Goal: Task Accomplishment & Management: Manage account settings

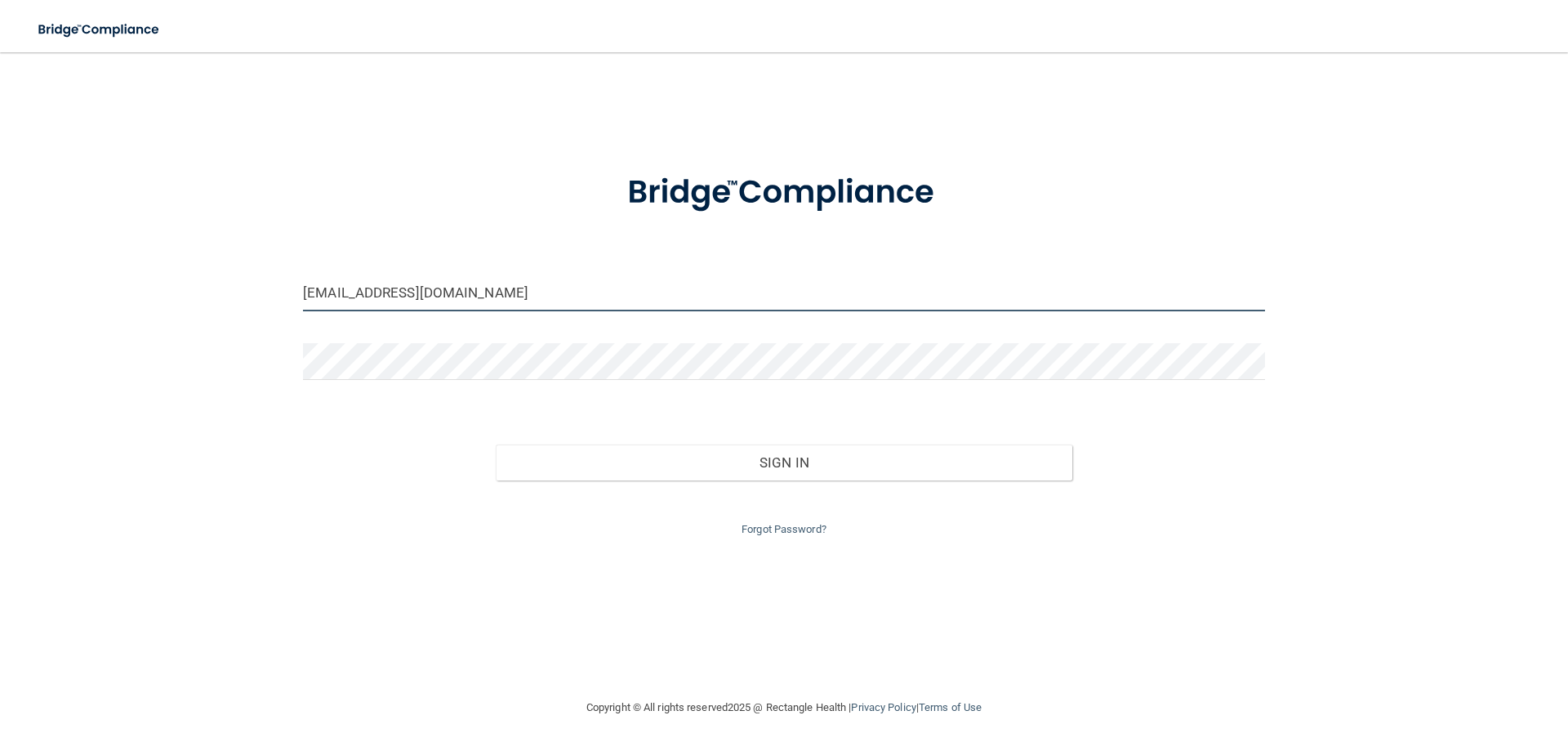
drag, startPoint x: 483, startPoint y: 293, endPoint x: -64, endPoint y: 299, distance: 547.0
click at [0, 299] on html "Toggle navigation Manage My Enterprise Manage My Location [EMAIL_ADDRESS][DOMAI…" at bounding box center [784, 375] width 1568 height 751
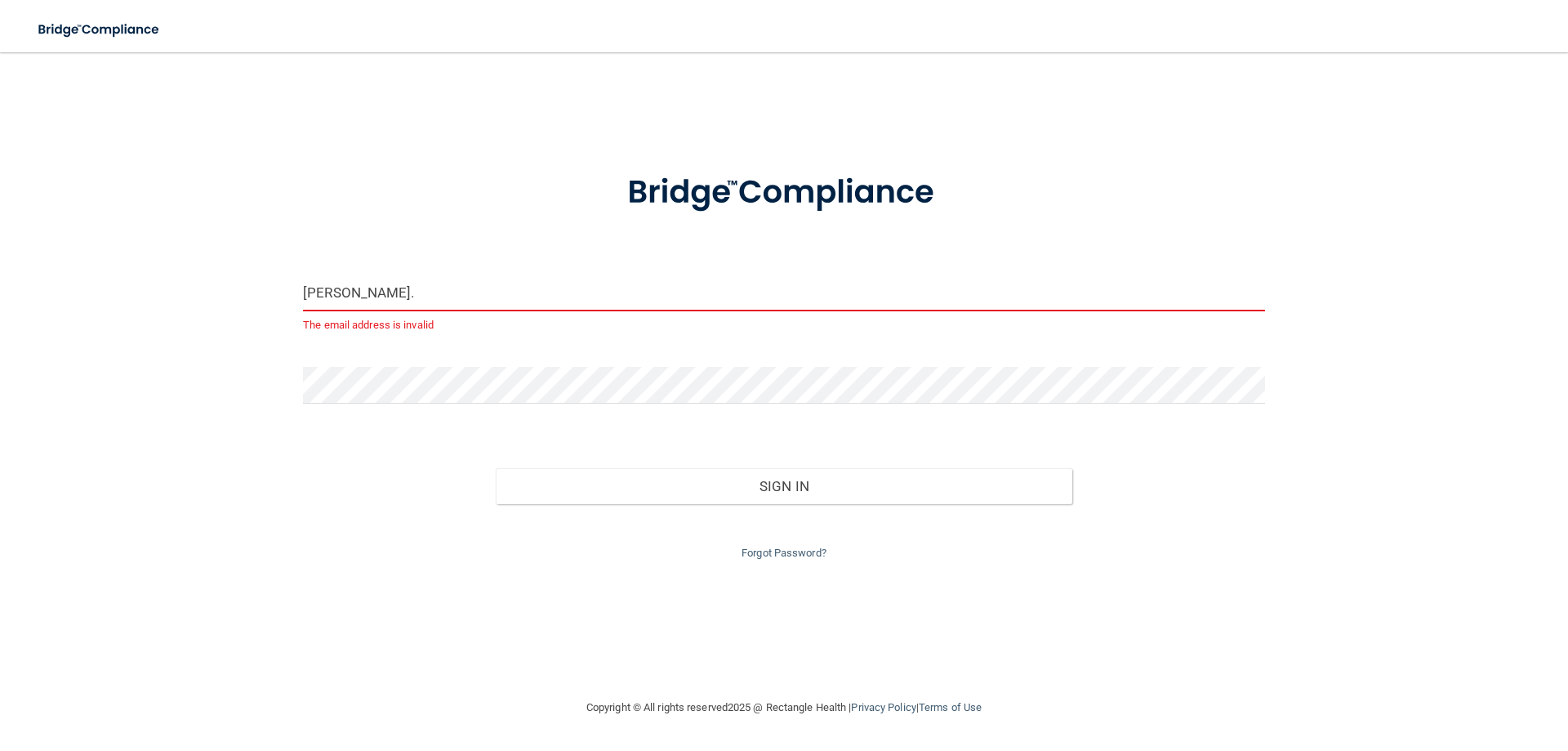
type input "[PERSON_NAME][EMAIL_ADDRESS][DOMAIN_NAME]"
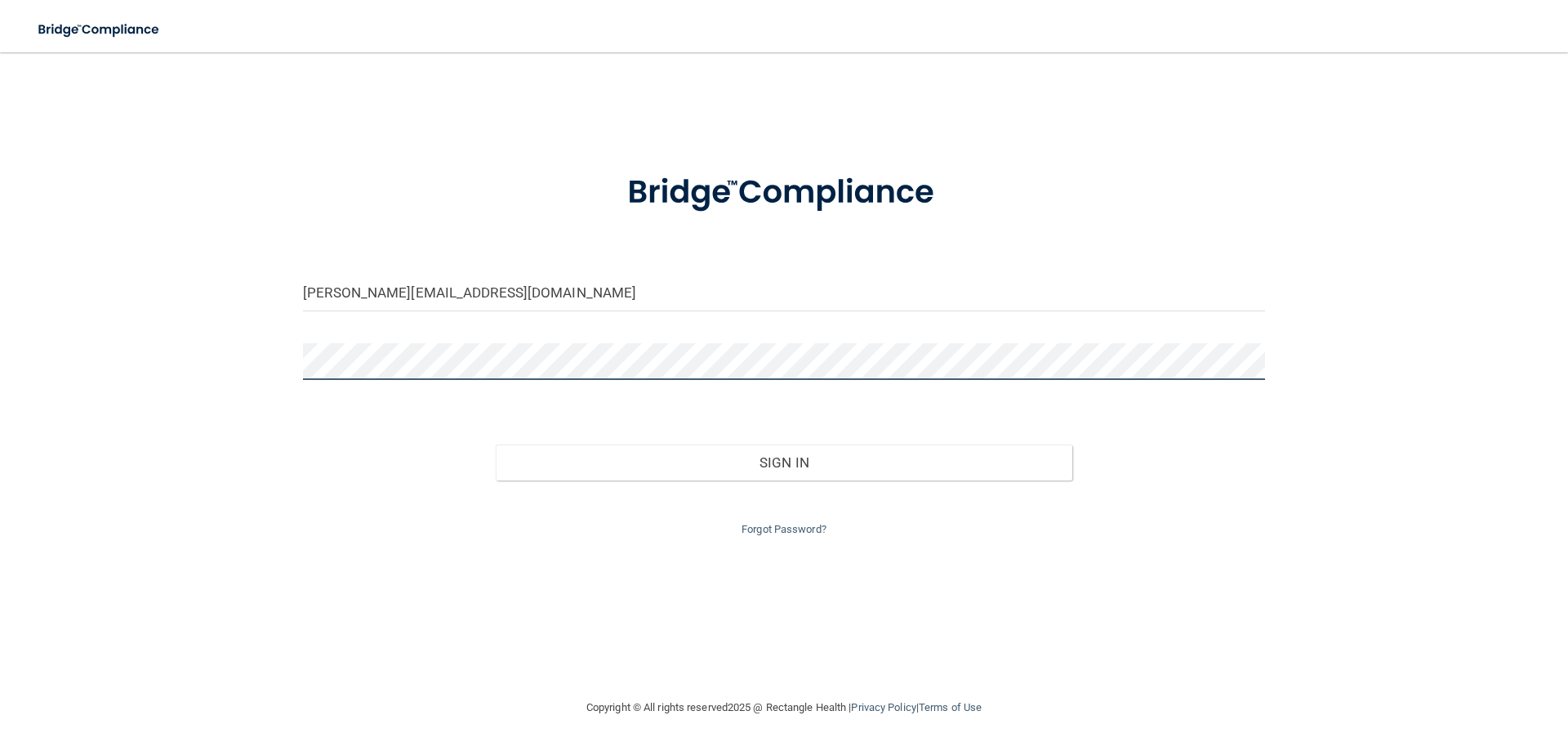
click at [137, 365] on div "[PERSON_NAME][EMAIL_ADDRESS][DOMAIN_NAME] Invalid email/password. You don't hav…" at bounding box center [783, 375] width 1502 height 613
click at [496, 444] on button "Sign In" at bounding box center [784, 462] width 577 height 36
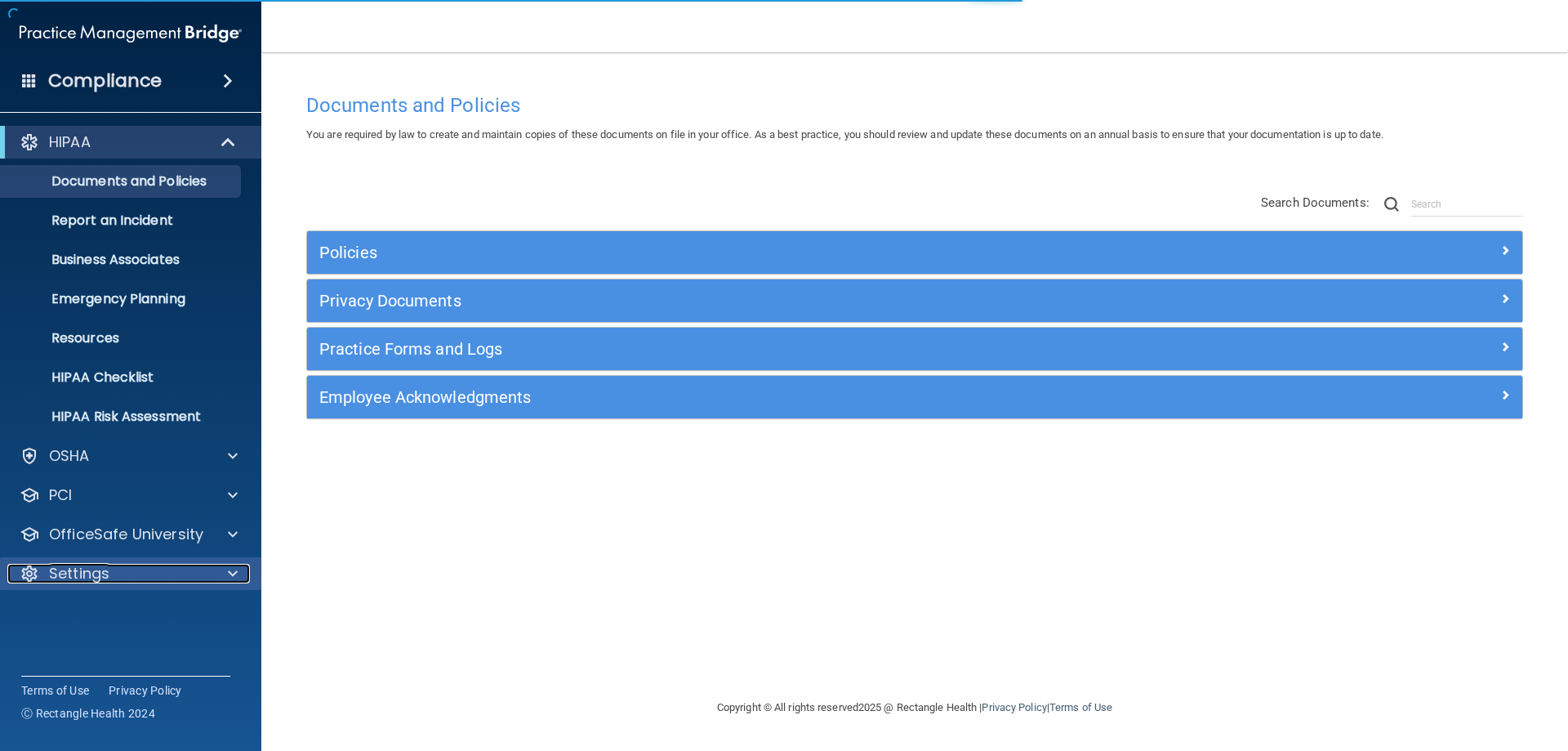
click at [152, 577] on div "Settings" at bounding box center [109, 574] width 203 height 20
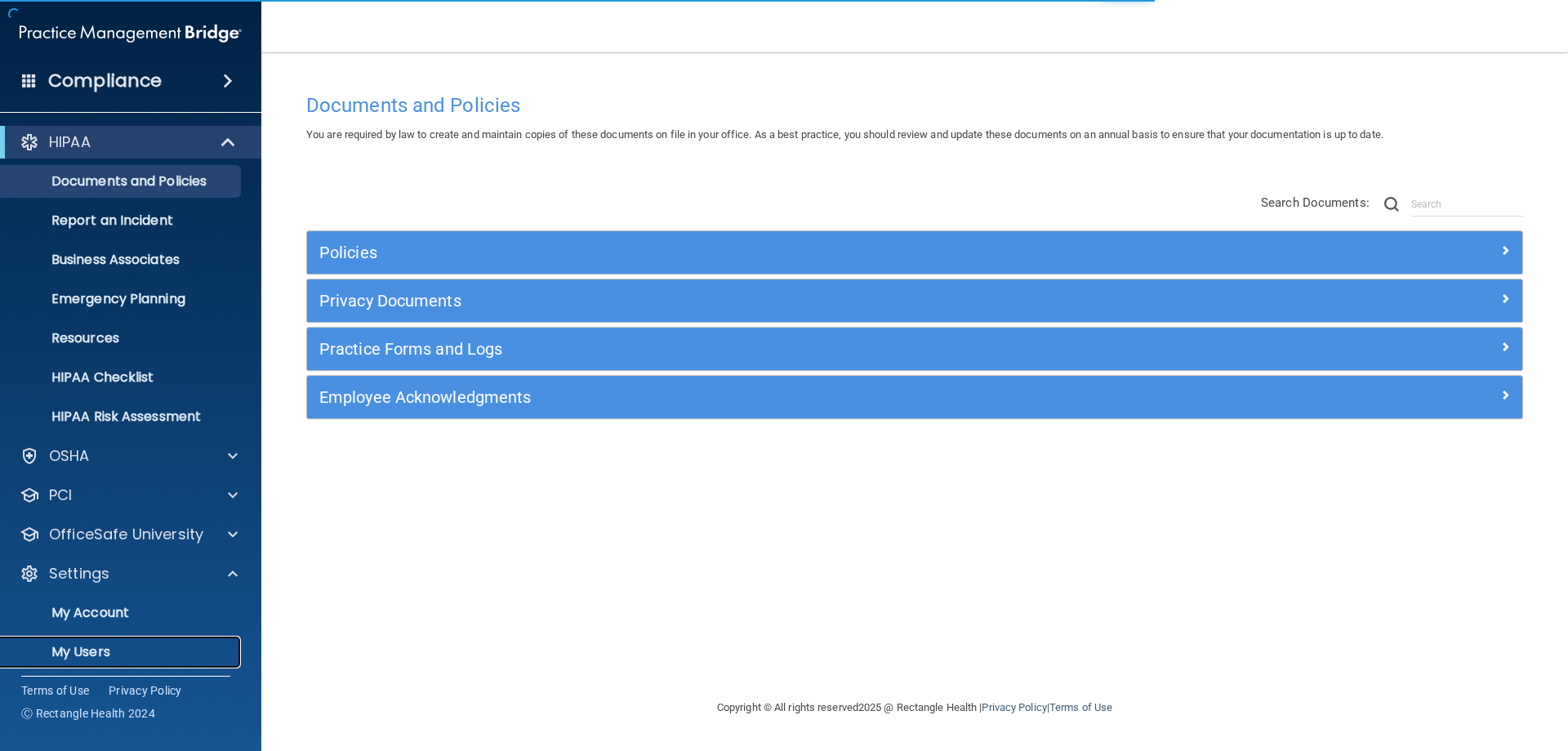
click at [116, 654] on p "My Users" at bounding box center [122, 652] width 223 height 17
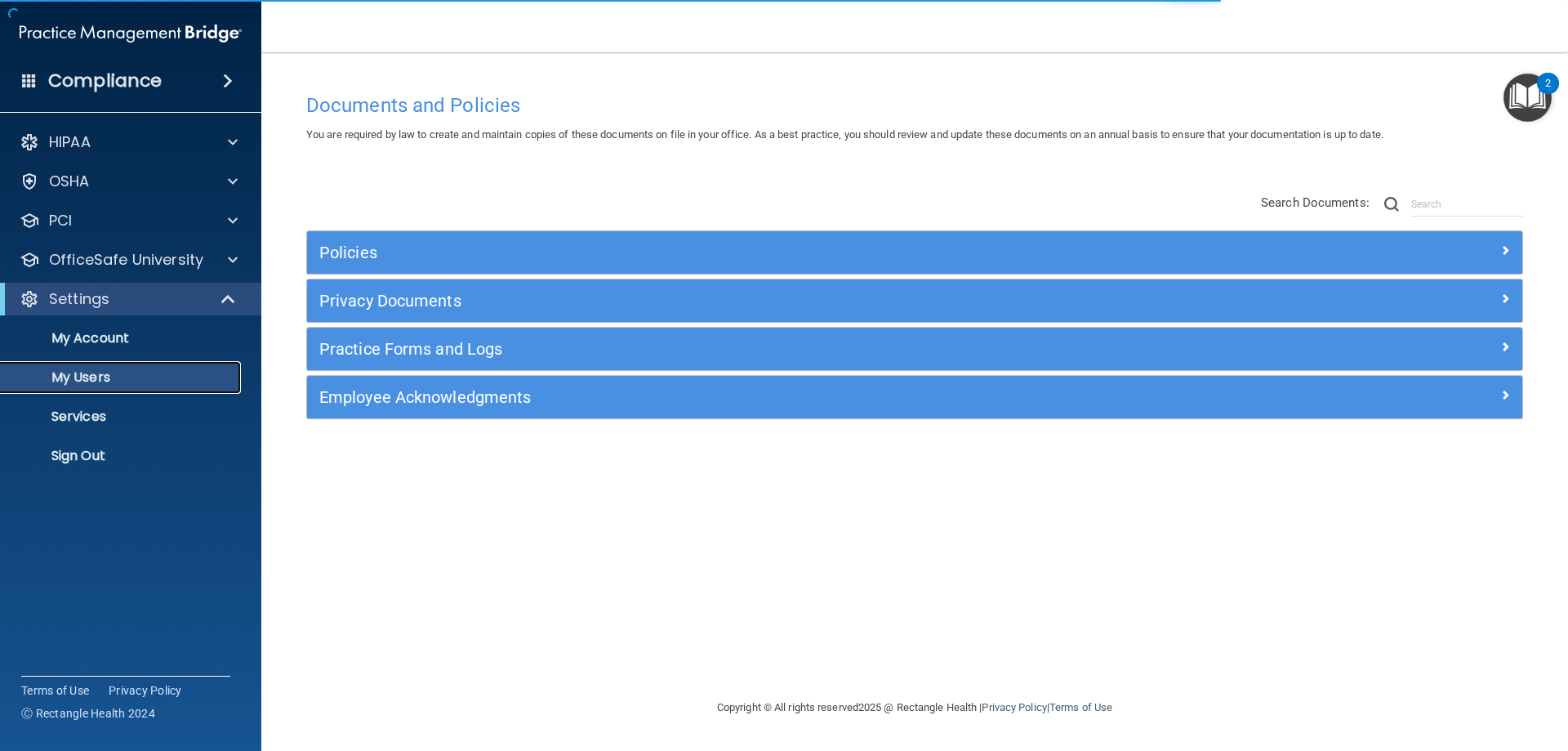
select select "20"
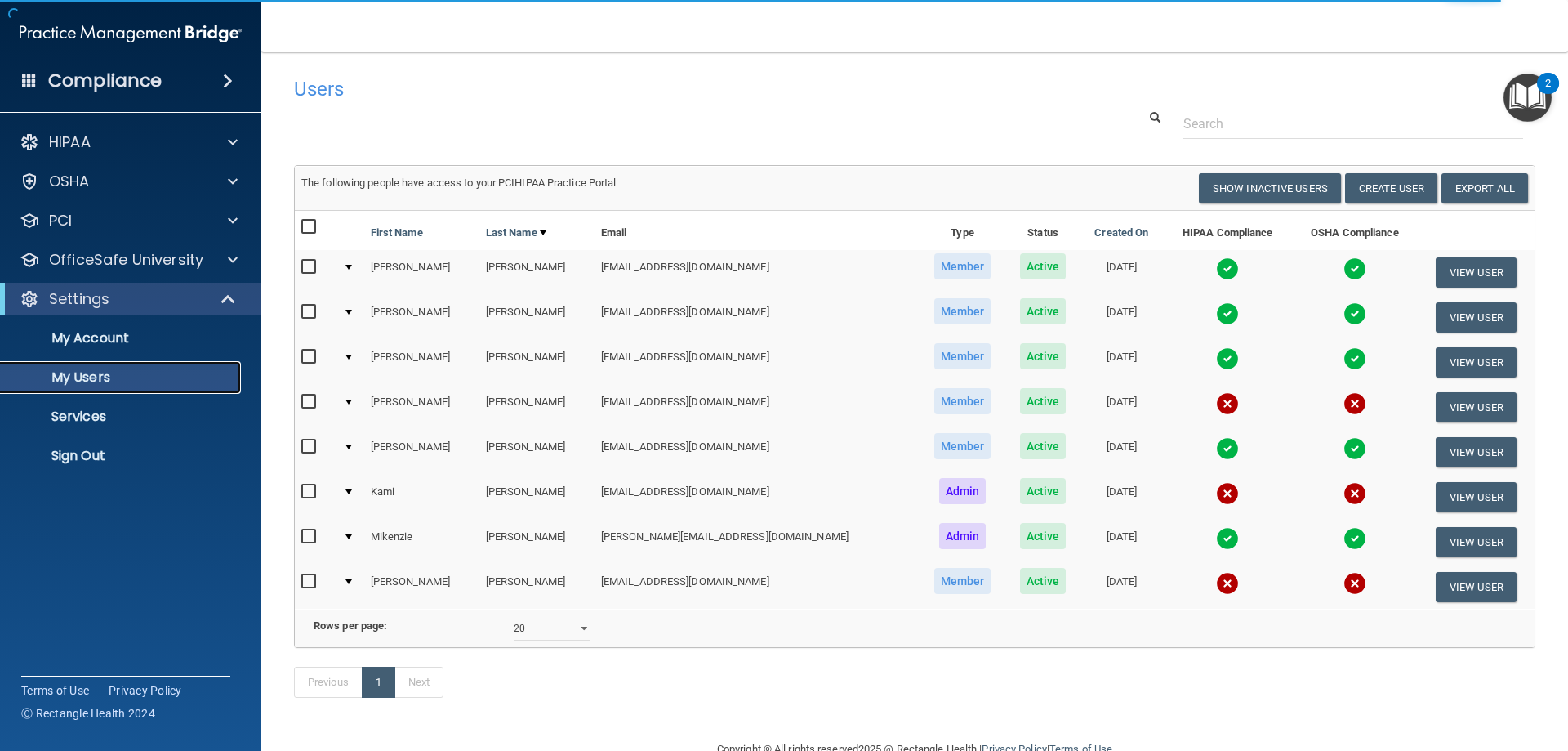
scroll to position [62, 0]
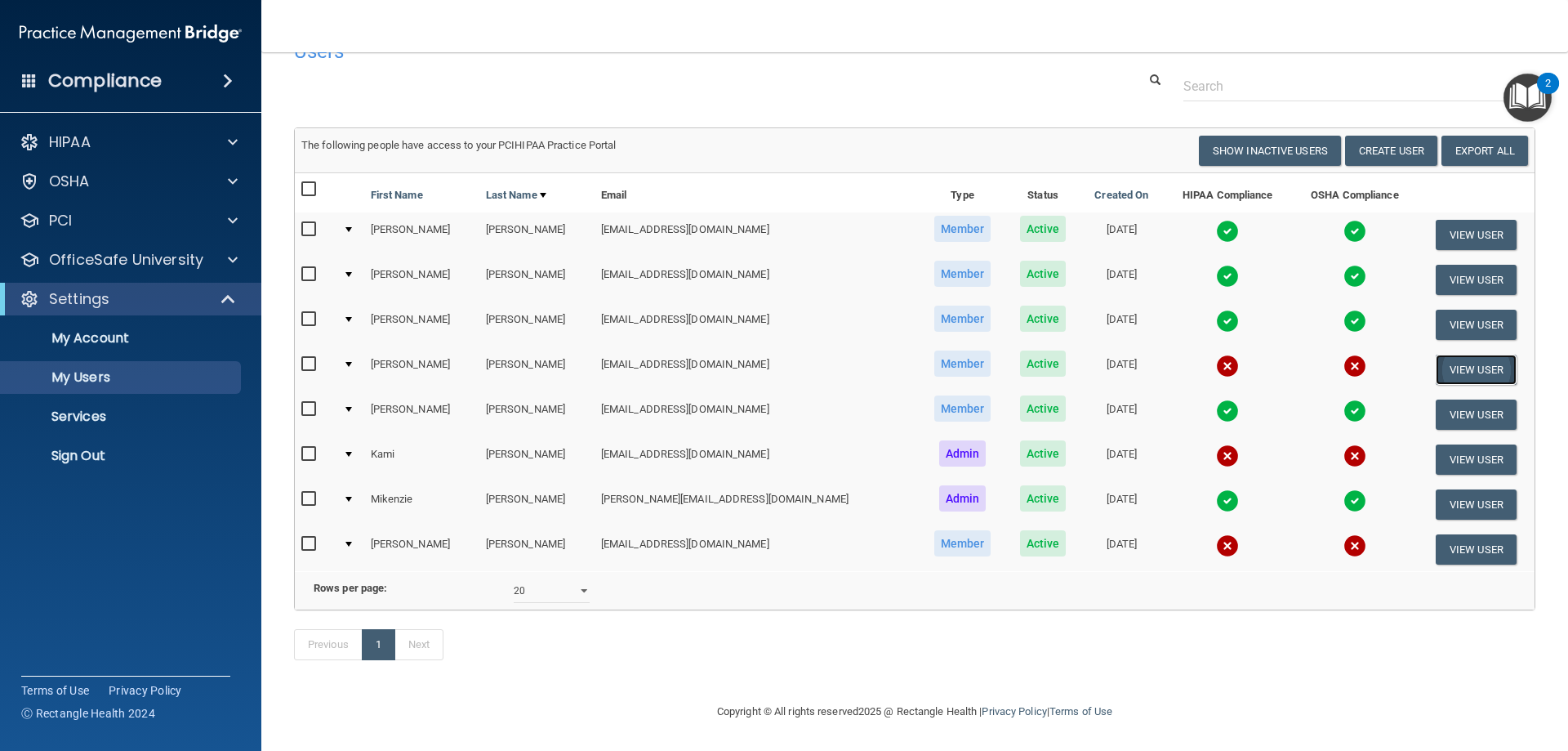
click at [1467, 355] on button "View User" at bounding box center [1476, 369] width 81 height 30
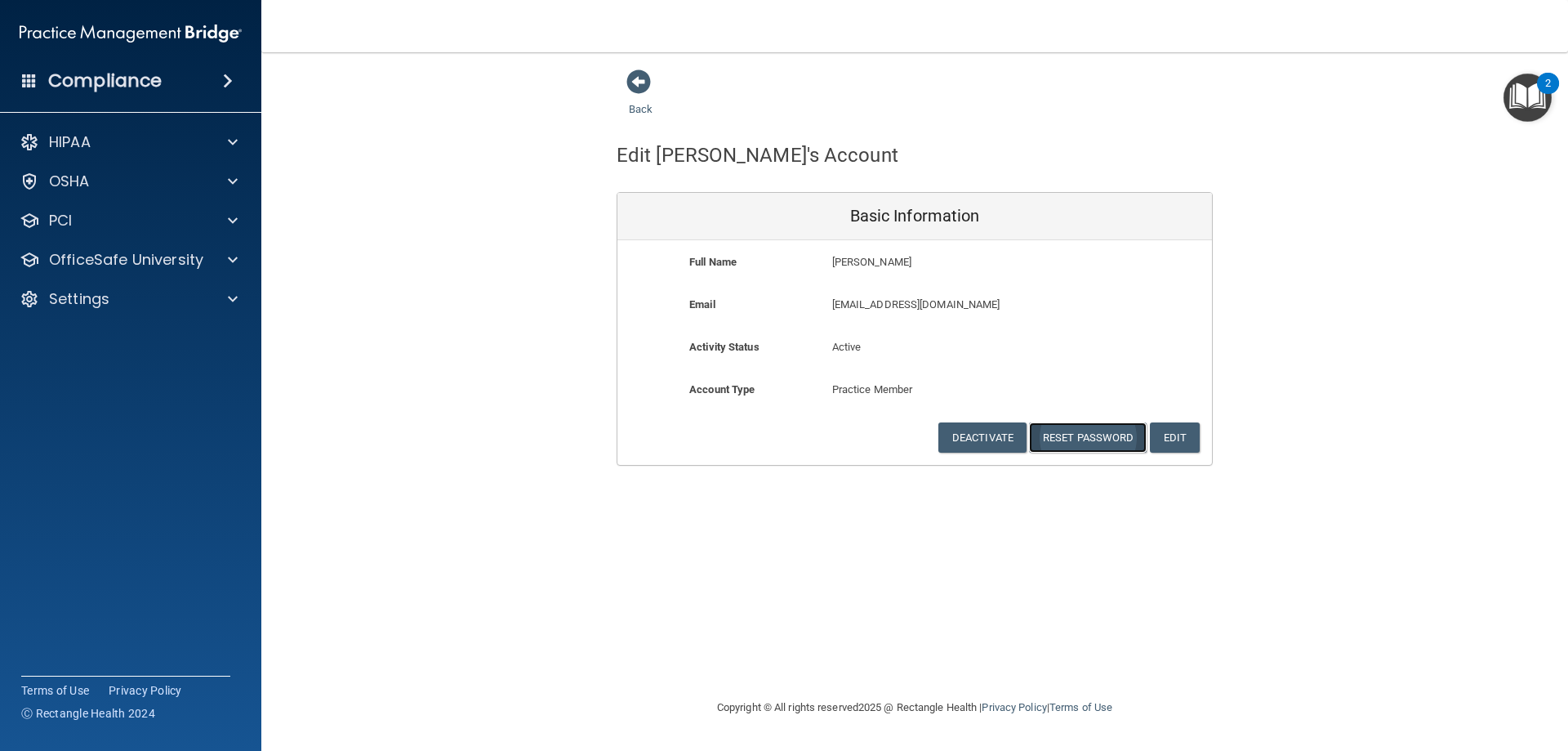
click at [1090, 433] on button "Reset Password" at bounding box center [1087, 437] width 117 height 30
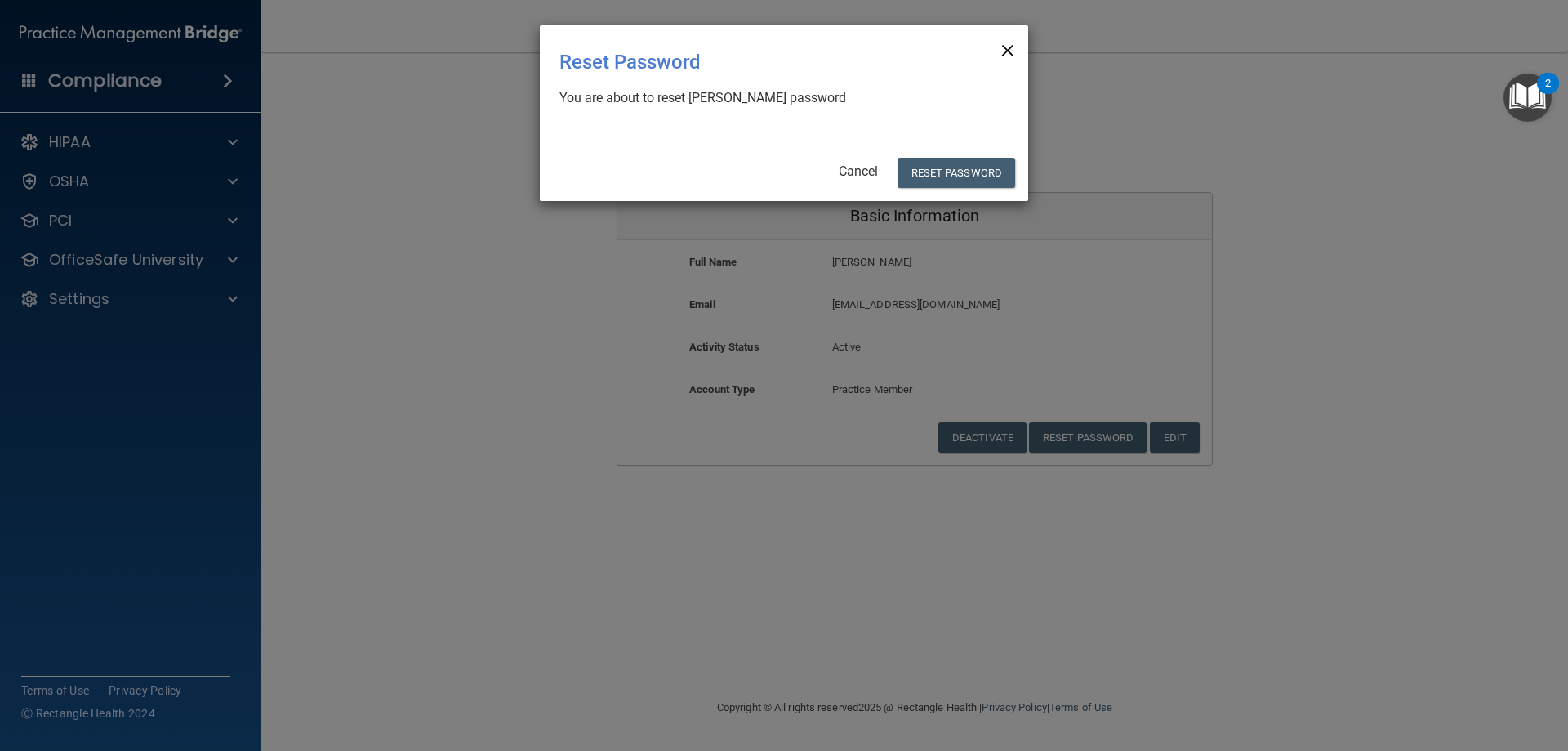
click at [1009, 48] on span "×" at bounding box center [1008, 47] width 15 height 32
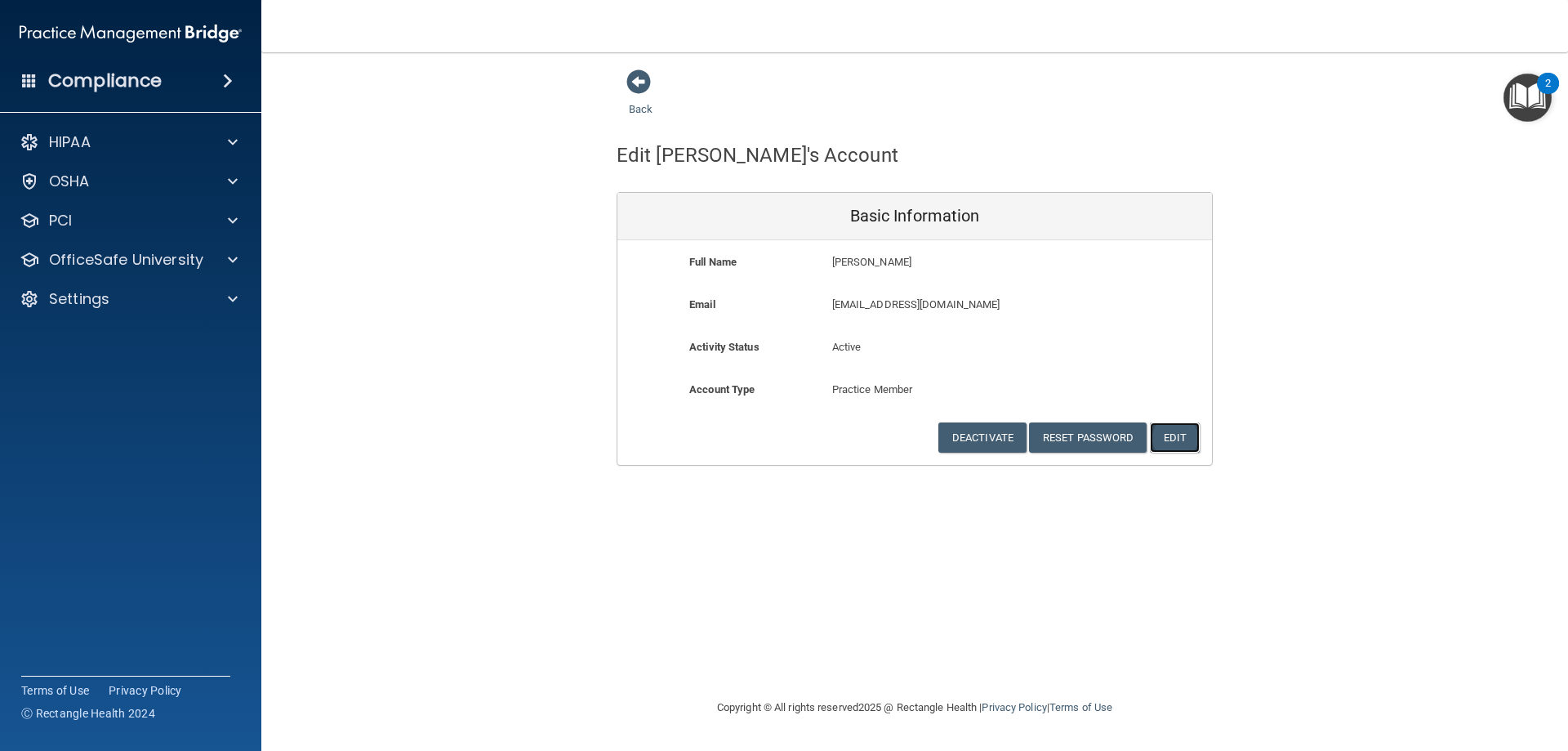
click at [1195, 452] on button "Edit" at bounding box center [1175, 437] width 50 height 30
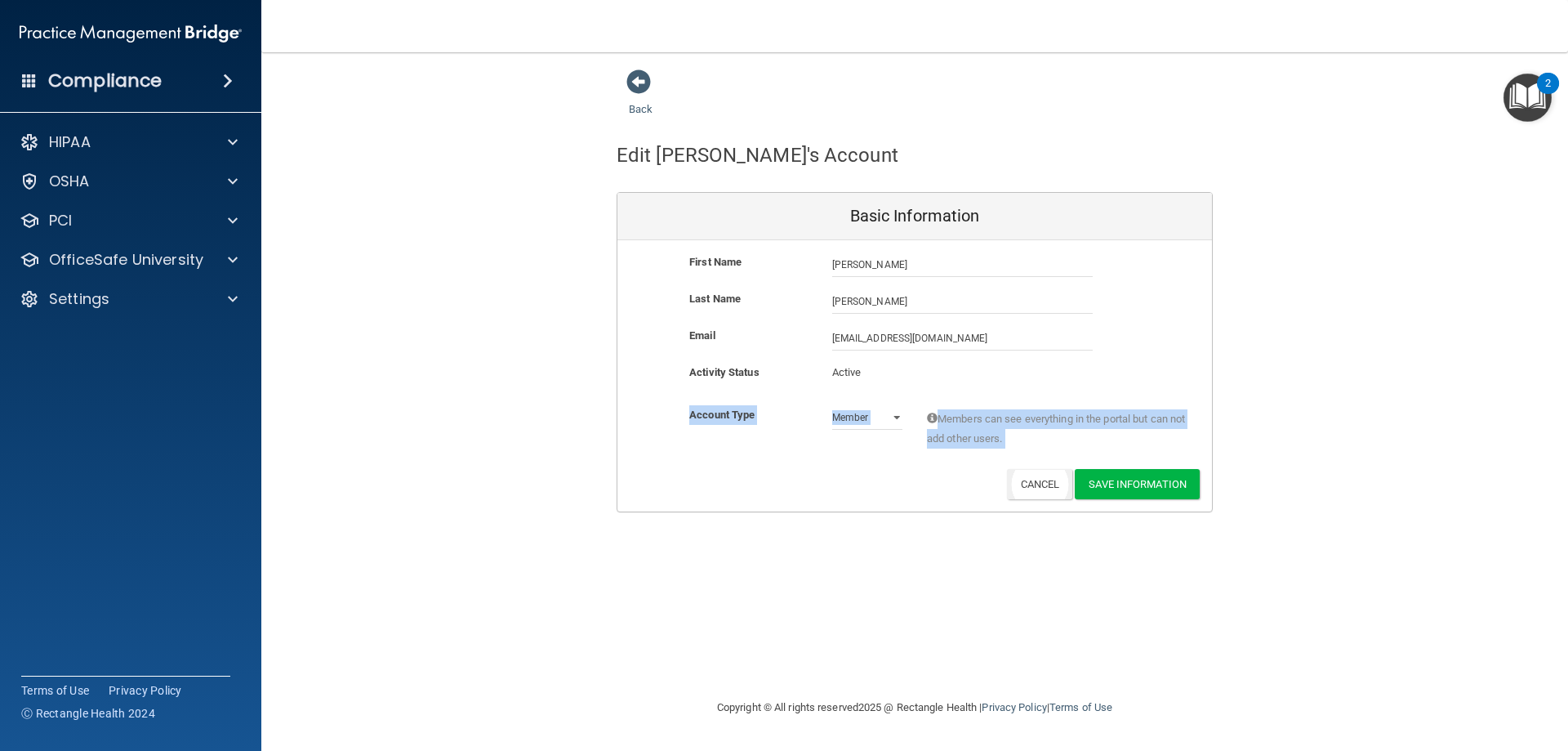
drag, startPoint x: 1042, startPoint y: 468, endPoint x: 1044, endPoint y: 490, distance: 22.1
click at [1043, 471] on div "First Name [PERSON_NAME] [PERSON_NAME] Last Name [PERSON_NAME] Email [EMAIL_ADD…" at bounding box center [915, 376] width 594 height 271
click at [1044, 487] on button "Cancel" at bounding box center [1040, 484] width 67 height 30
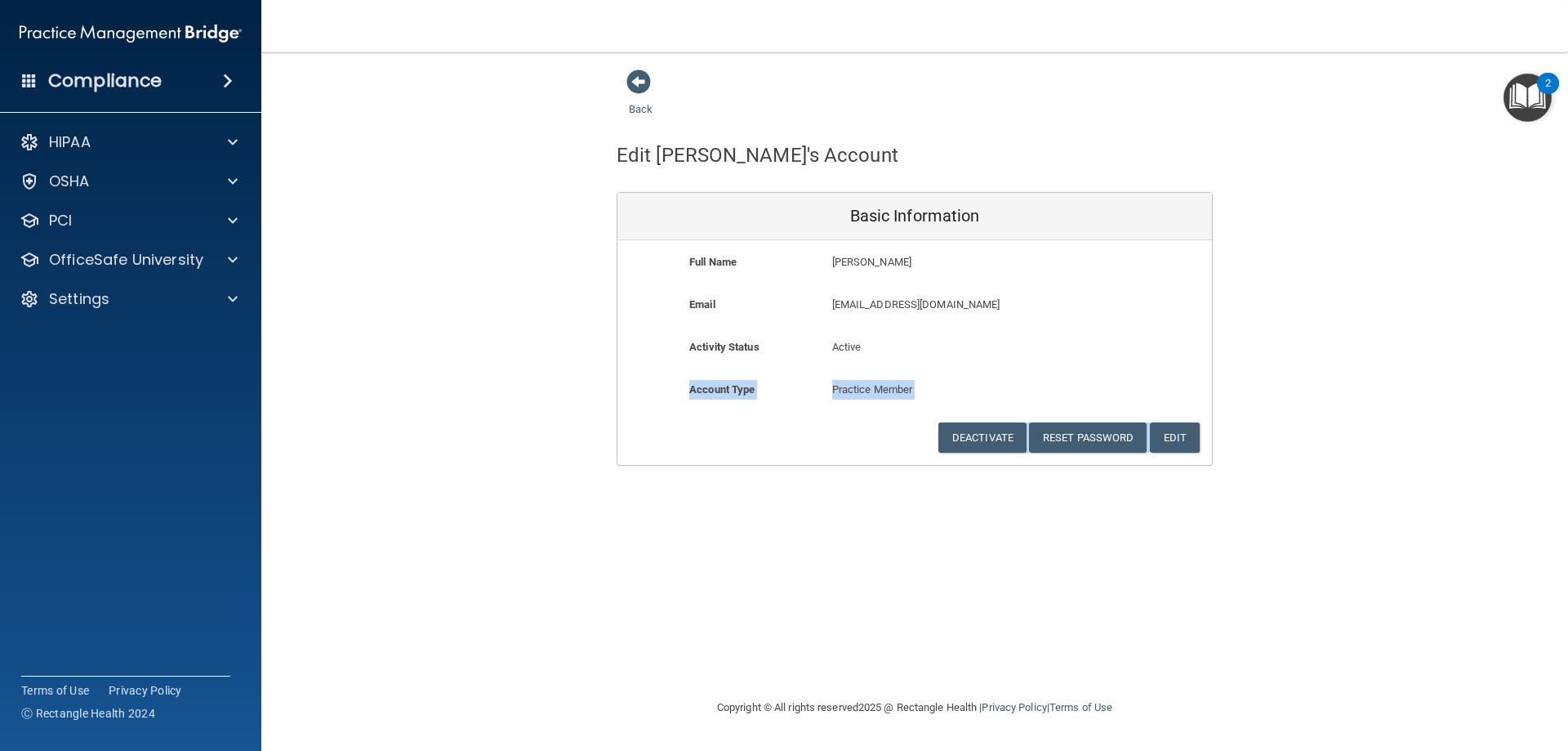
click at [796, 575] on div "Back Edit [PERSON_NAME]'s Account Basic Information Full Name [PERSON_NAME] [PE…" at bounding box center [915, 375] width 1241 height 613
click at [1083, 441] on button "Reset Password" at bounding box center [1087, 437] width 117 height 30
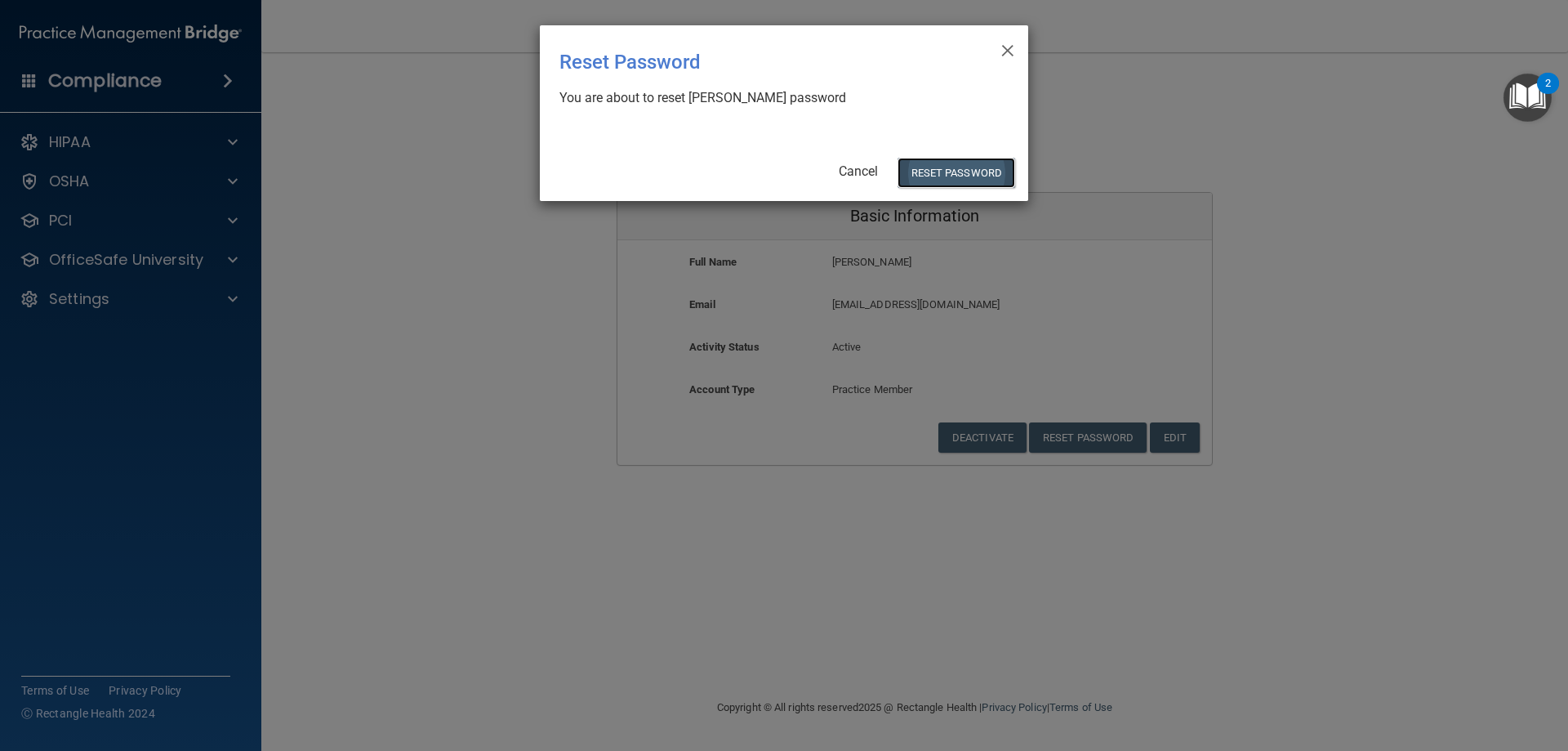
click at [959, 181] on button "Reset Password" at bounding box center [955, 173] width 117 height 30
click at [944, 172] on button "Reset Password" at bounding box center [955, 173] width 117 height 30
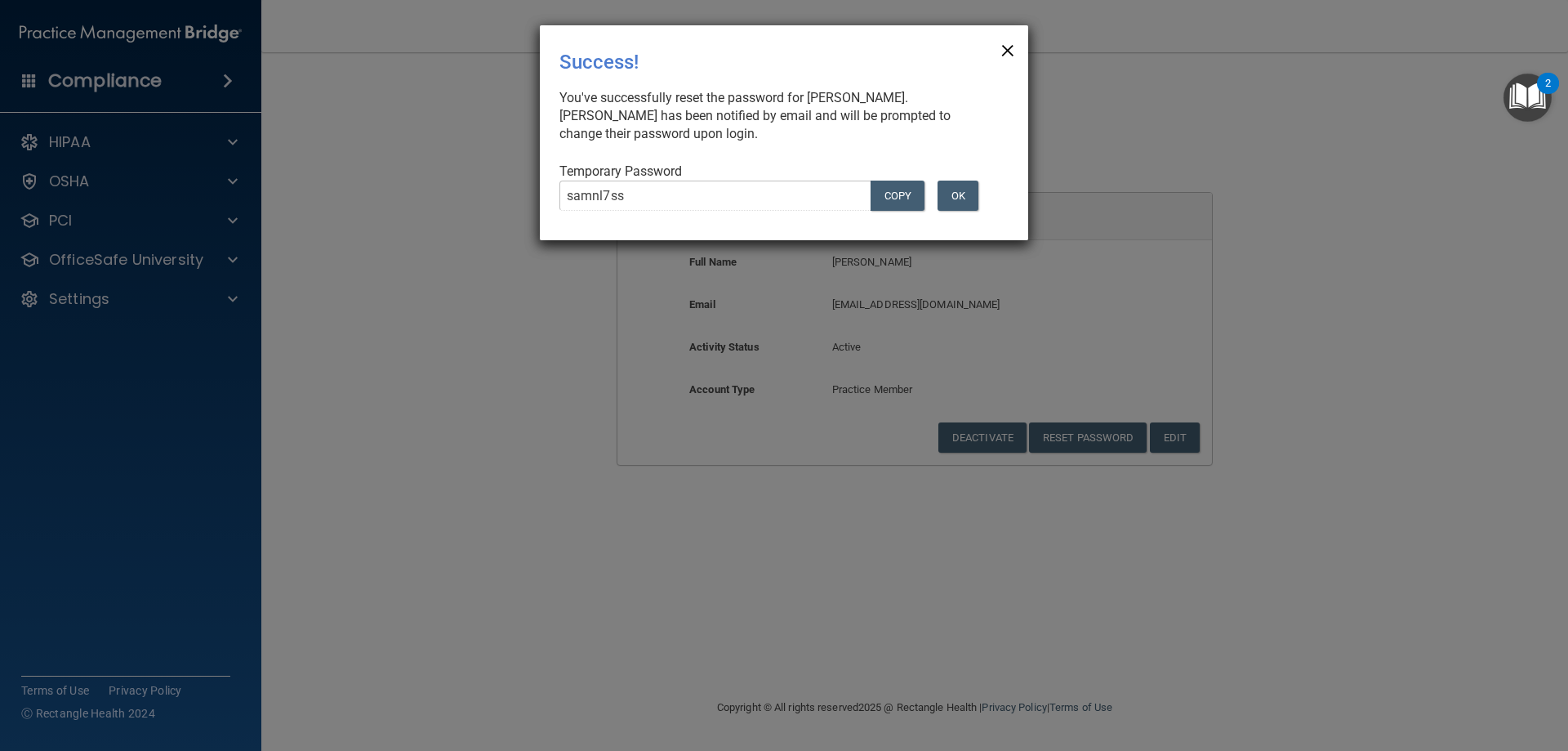
click at [1008, 43] on span "×" at bounding box center [1008, 47] width 15 height 32
click at [1007, 43] on span "×" at bounding box center [1008, 47] width 15 height 32
